Goal: Go to known website: Access a specific website the user already knows

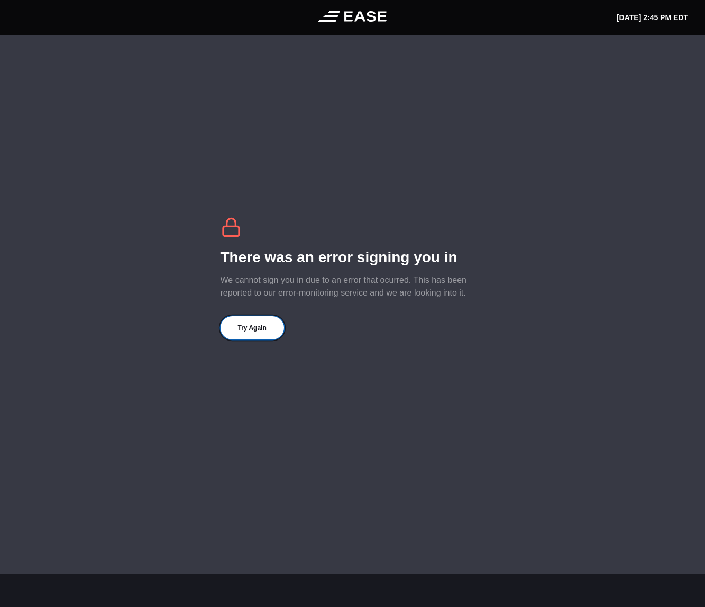
click at [249, 324] on button "Try Again" at bounding box center [251, 327] width 63 height 23
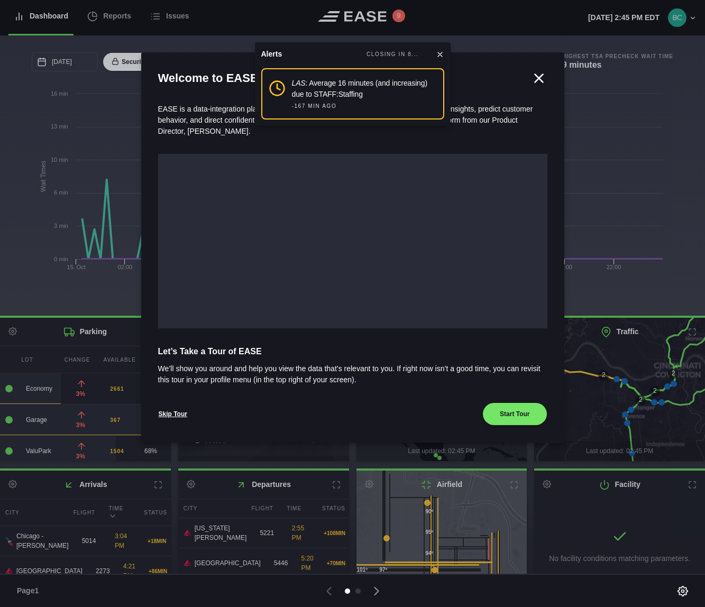
click at [541, 81] on icon at bounding box center [539, 78] width 8 height 8
